Goal: Find specific page/section: Find specific page/section

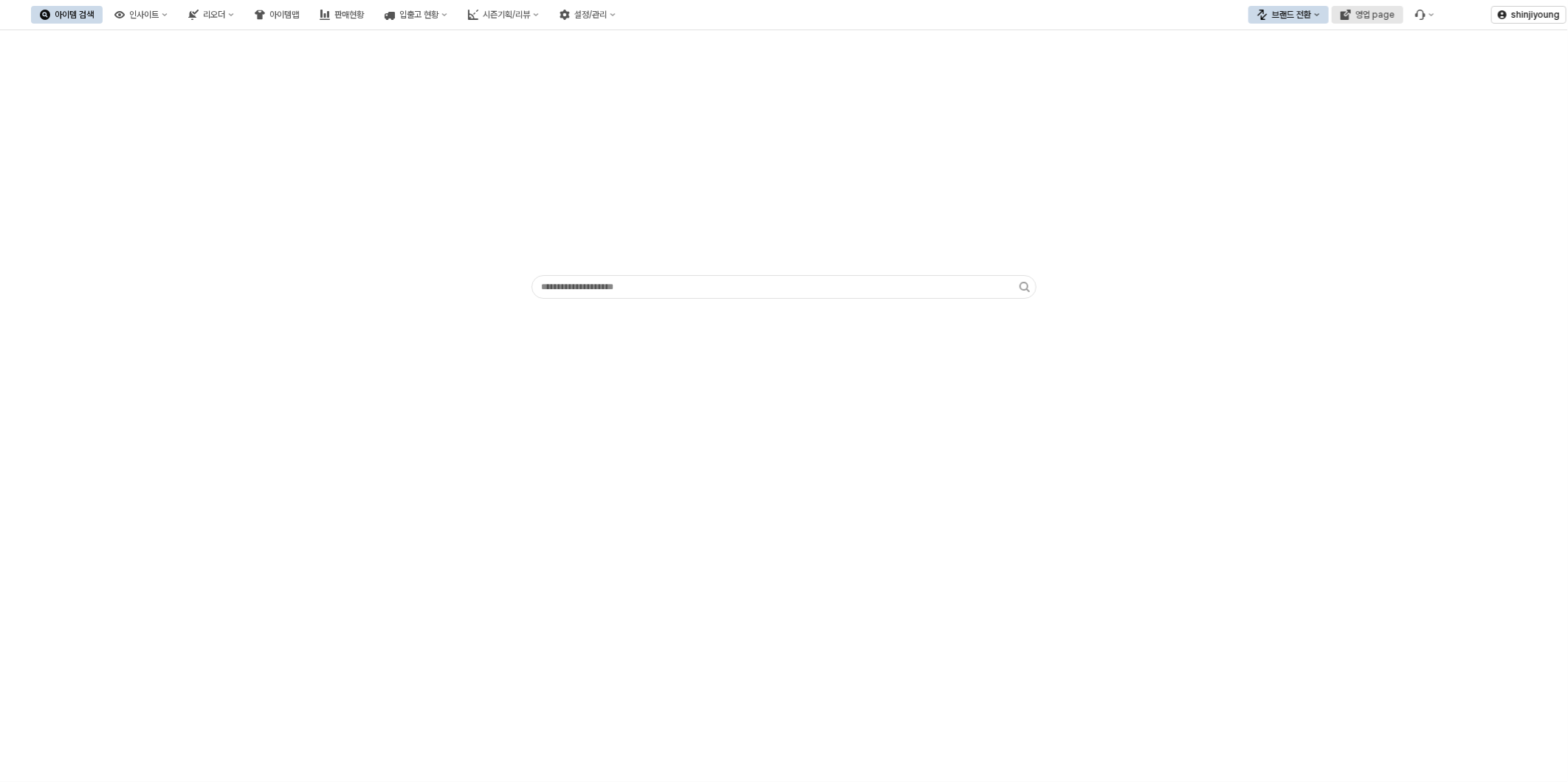
click at [1378, 15] on div "영업 page" at bounding box center [1374, 14] width 39 height 10
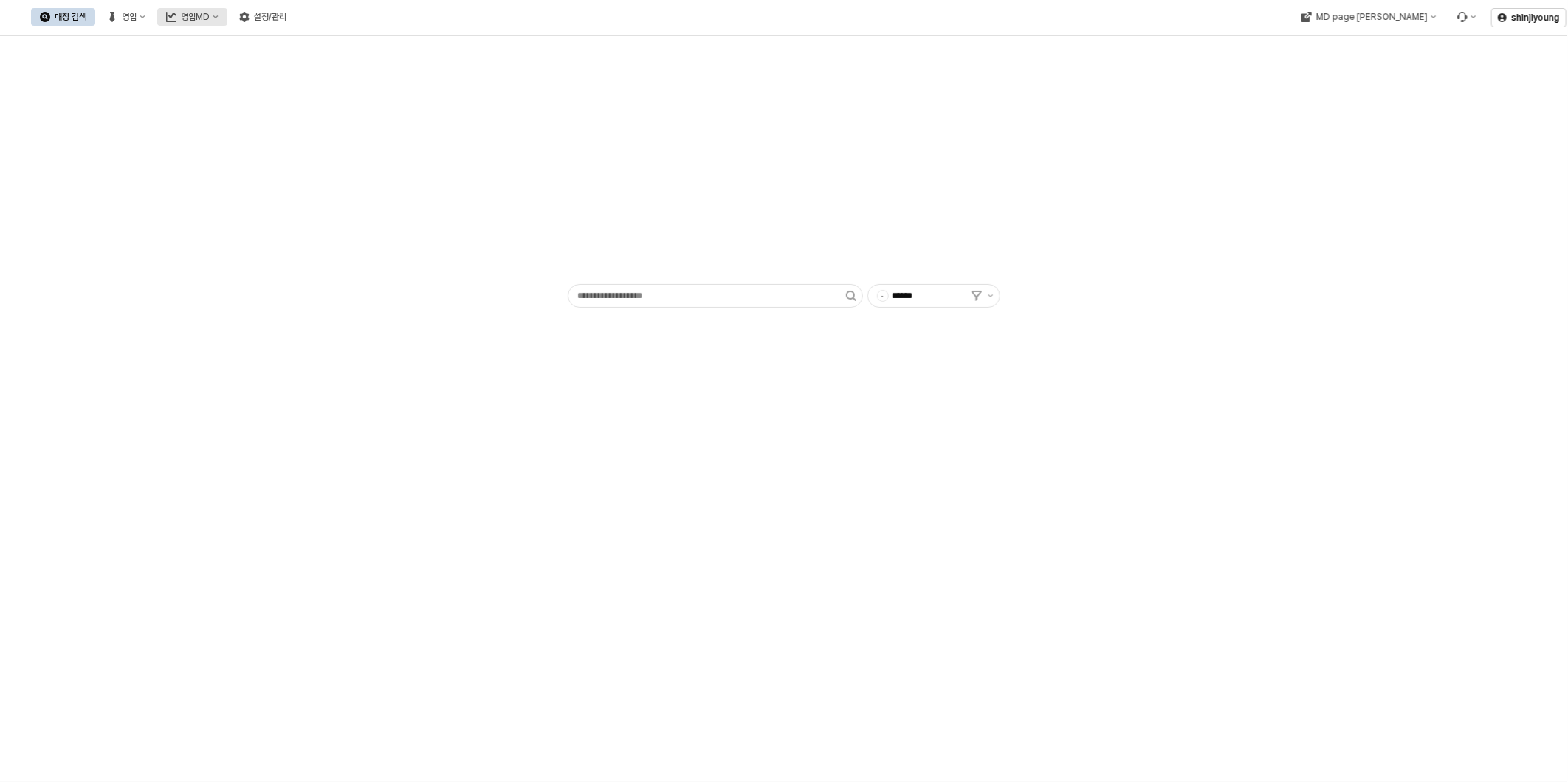
click at [210, 19] on div "영업MD" at bounding box center [195, 16] width 29 height 10
click at [145, 18] on icon "영업" at bounding box center [143, 17] width 6 height 6
click at [274, 38] on div "목표매출 달성현황" at bounding box center [290, 43] width 78 height 12
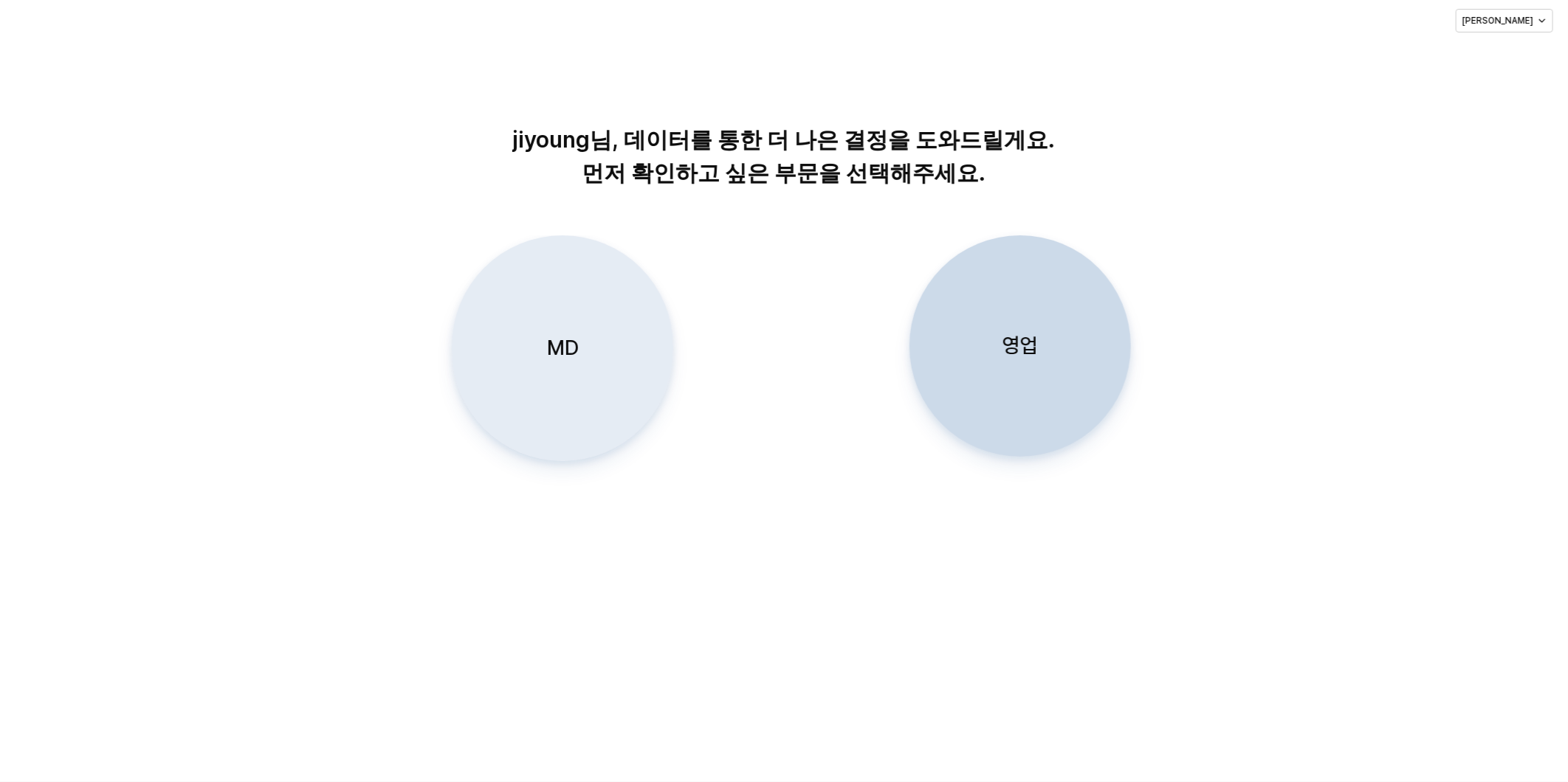
click at [561, 353] on p "MD" at bounding box center [562, 347] width 32 height 27
click at [556, 350] on p "MD" at bounding box center [562, 347] width 32 height 27
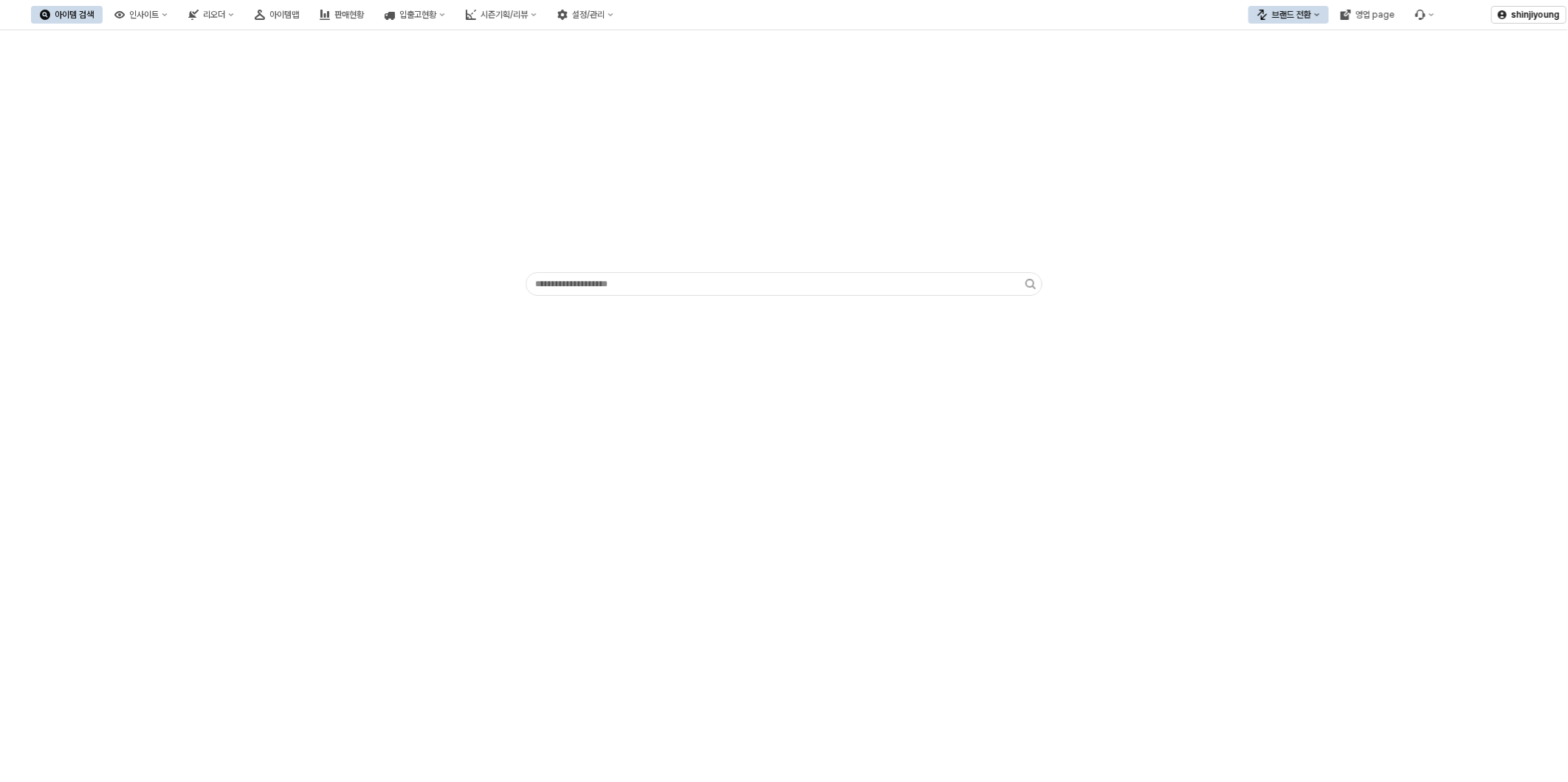
click at [961, 602] on div "App Frame" at bounding box center [784, 406] width 1568 height 752
drag, startPoint x: 203, startPoint y: 418, endPoint x: 404, endPoint y: 153, distance: 332.6
click at [204, 418] on div "App Frame" at bounding box center [784, 406] width 1568 height 752
click at [528, 11] on div "시즌기획/리뷰" at bounding box center [503, 14] width 47 height 10
click at [580, 63] on div "2. 발주량 산정" at bounding box center [577, 66] width 80 height 12
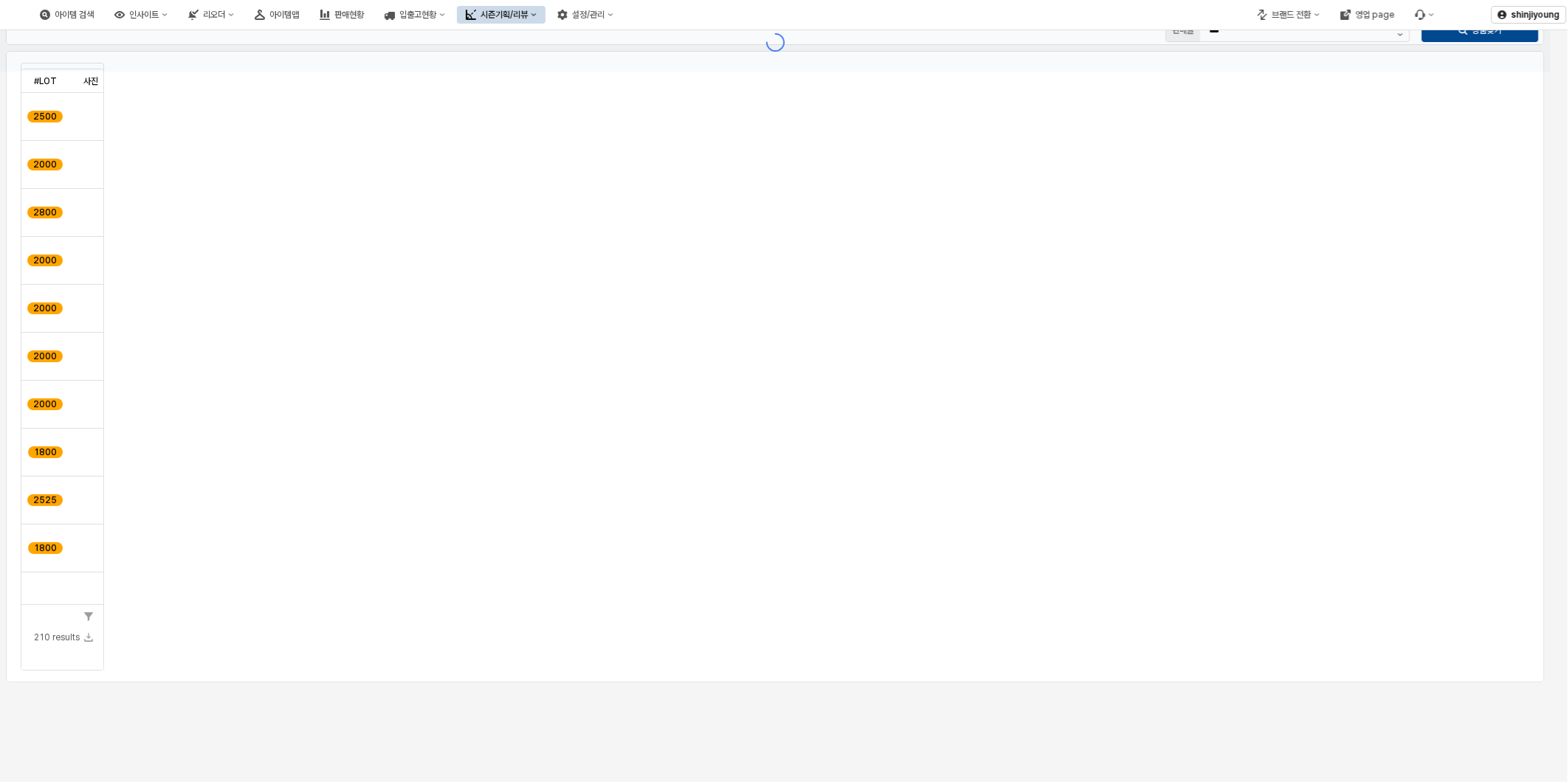
type input "**"
